Goal: Entertainment & Leisure: Consume media (video, audio)

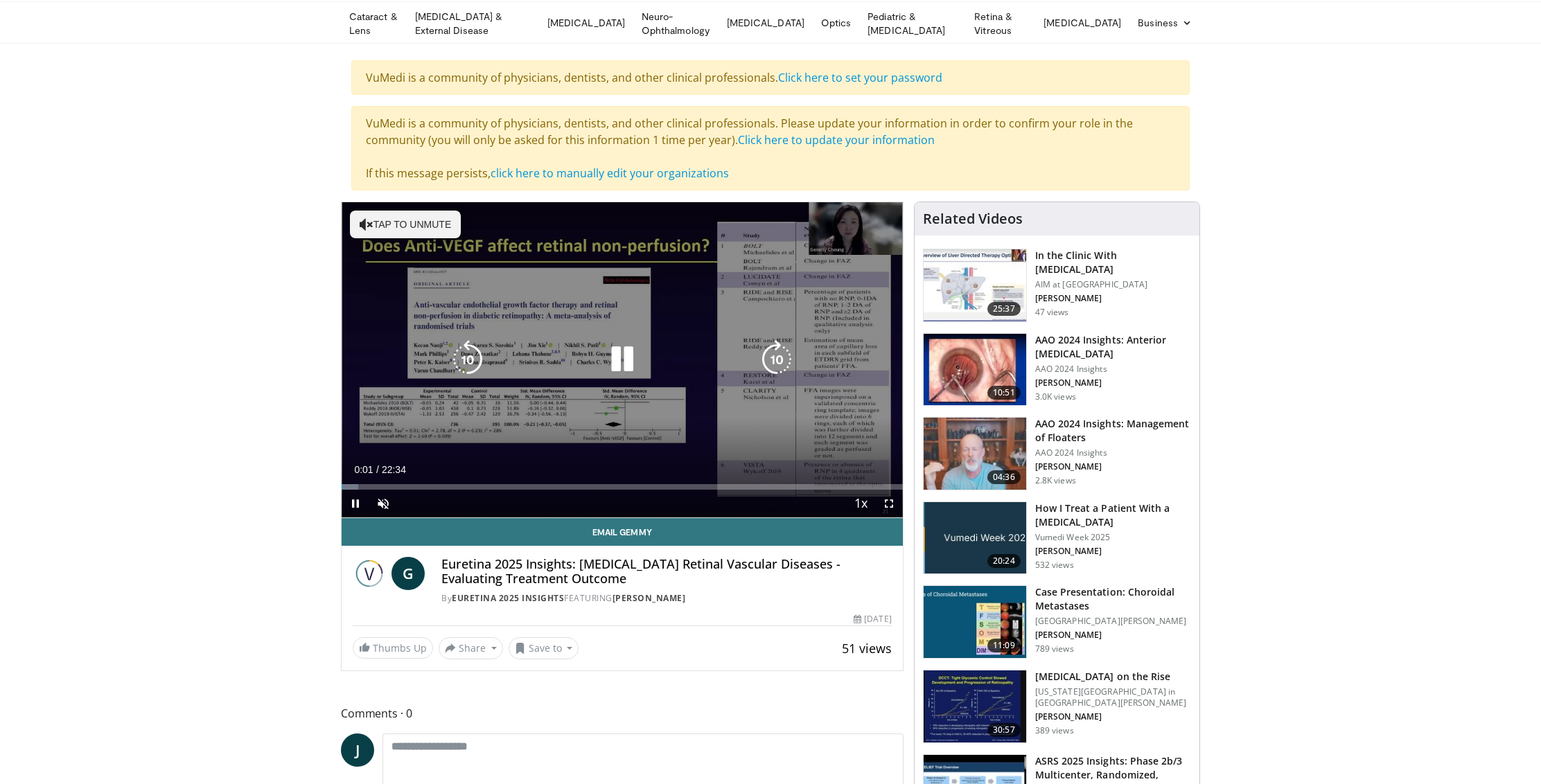
scroll to position [49, 0]
